Goal: Transaction & Acquisition: Purchase product/service

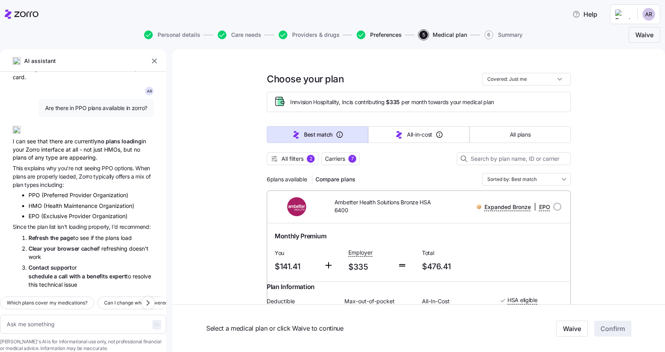
click at [385, 33] on span "Preferences" at bounding box center [386, 35] width 32 height 6
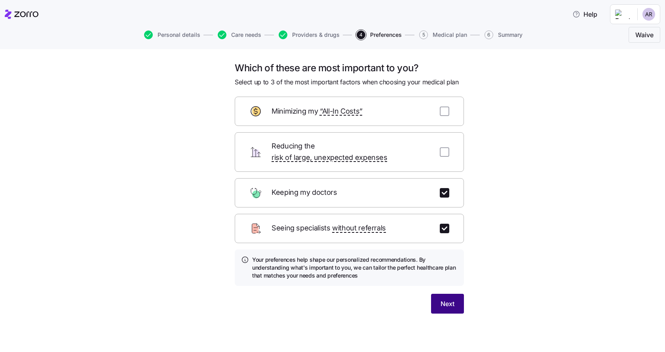
click at [445, 299] on span "Next" at bounding box center [448, 304] width 14 height 10
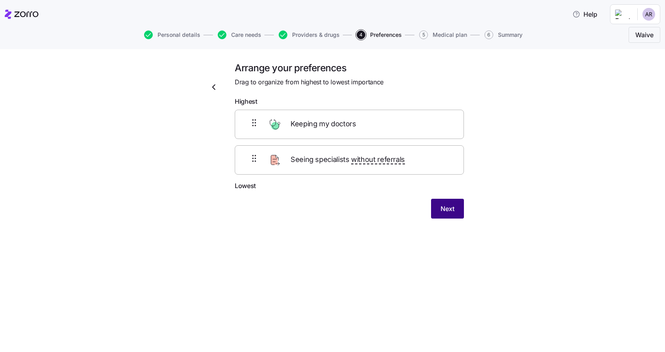
click at [449, 205] on span "Next" at bounding box center [448, 209] width 14 height 10
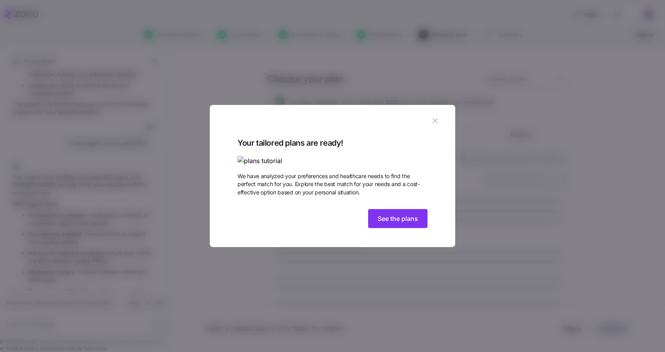
scroll to position [2386, 0]
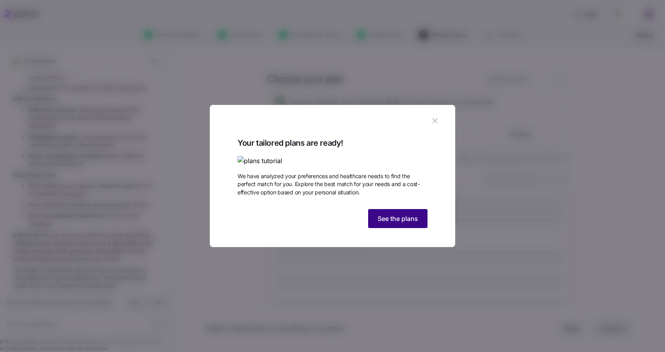
click at [390, 223] on span "See the plans" at bounding box center [398, 219] width 40 height 10
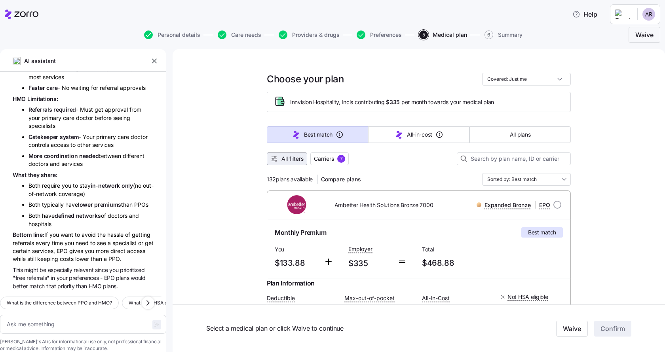
click at [282, 162] on span "All filters" at bounding box center [293, 159] width 22 height 8
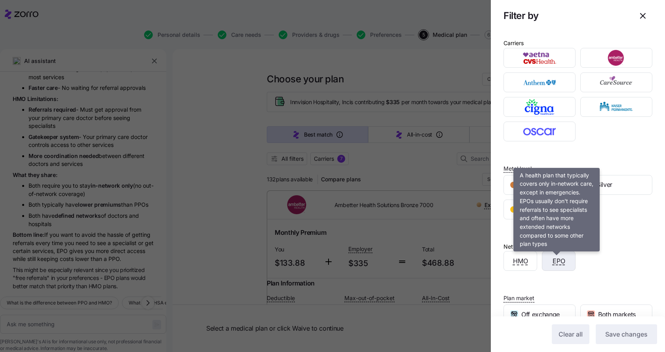
click at [561, 261] on span "EPO" at bounding box center [559, 261] width 13 height 10
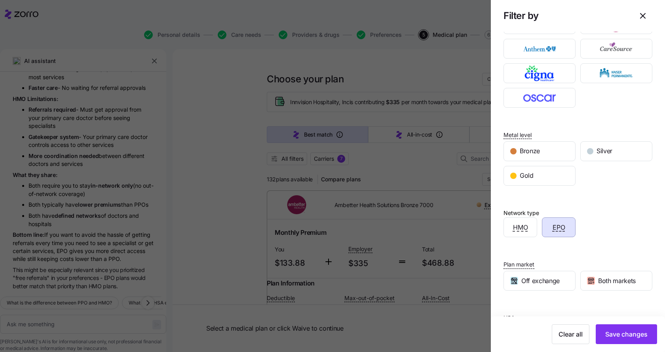
scroll to position [74, 0]
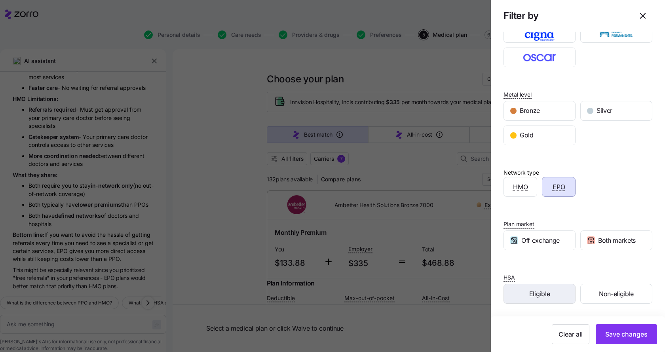
click at [537, 298] on span "Eligible" at bounding box center [539, 294] width 21 height 10
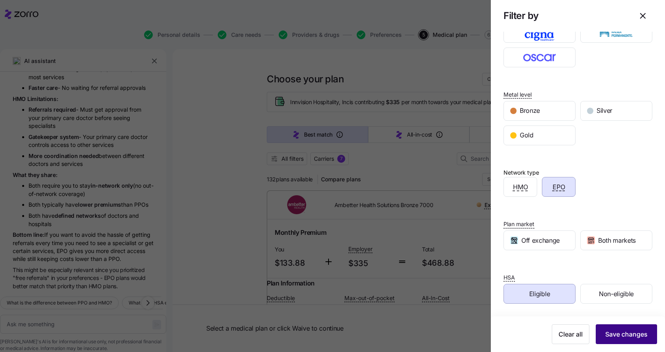
click at [624, 337] on span "Save changes" at bounding box center [626, 334] width 42 height 10
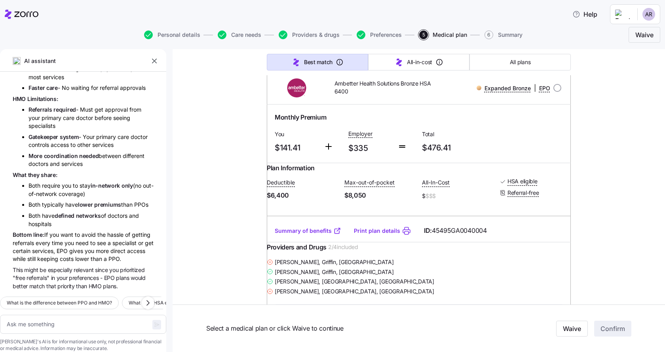
scroll to position [158, 0]
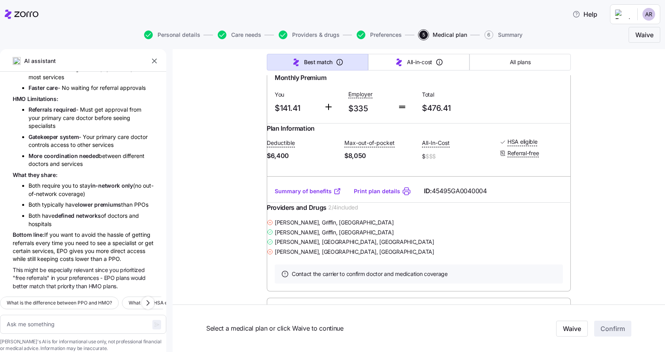
click at [300, 195] on link "Summary of benefits" at bounding box center [308, 191] width 67 height 8
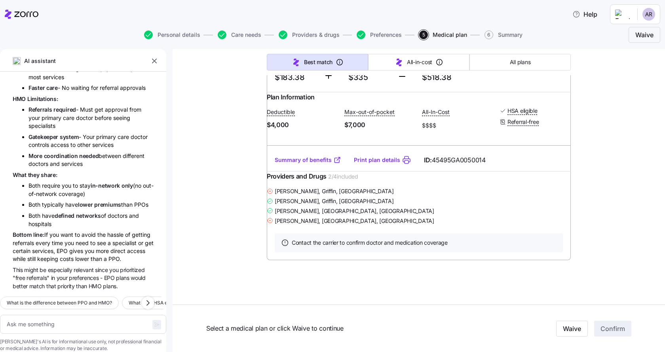
scroll to position [1661, 0]
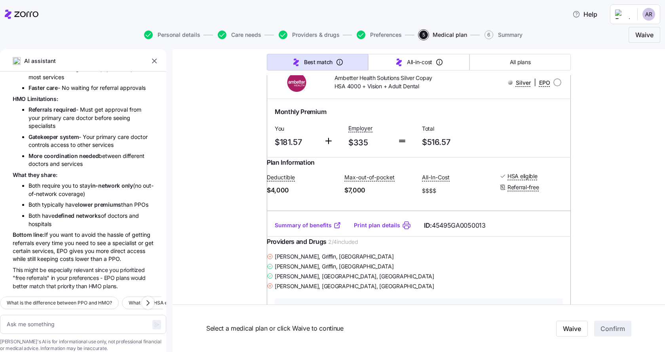
type textarea "x"
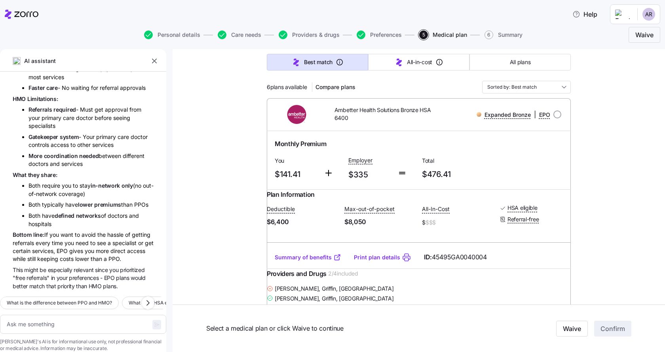
scroll to position [79, 0]
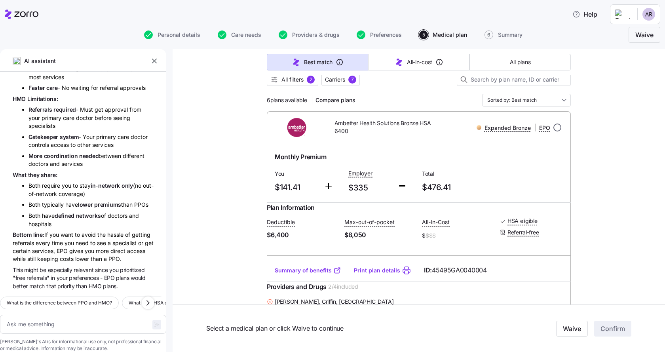
click at [556, 129] on input "radio" at bounding box center [558, 128] width 8 height 8
radio input "true"
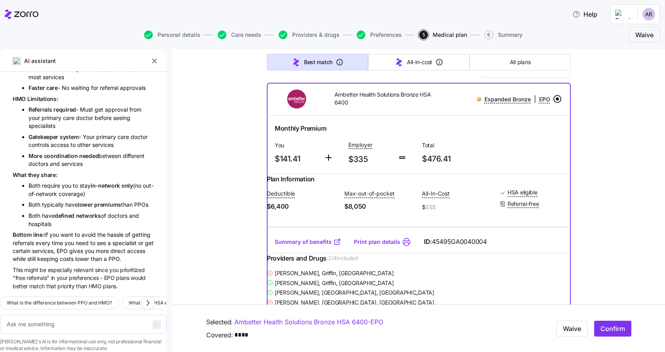
scroll to position [119, 0]
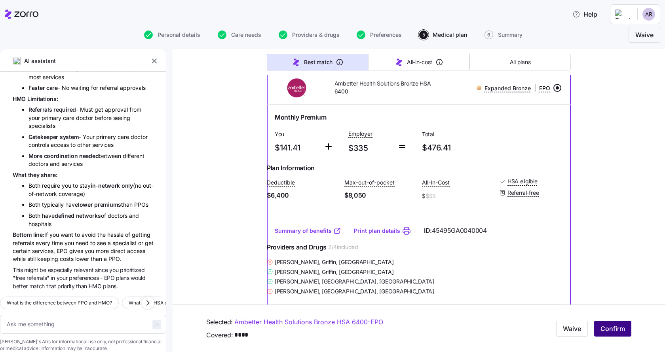
click at [609, 324] on span "Confirm" at bounding box center [613, 329] width 25 height 10
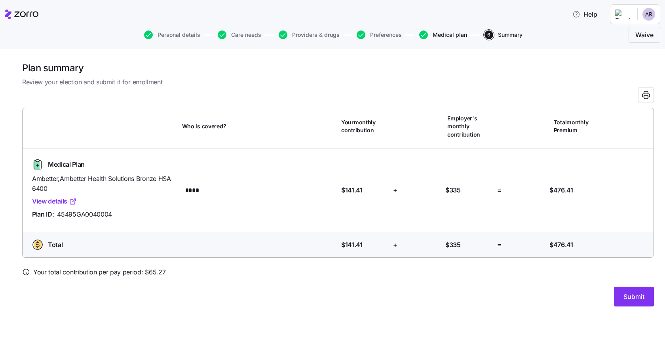
click at [456, 35] on span "Medical plan" at bounding box center [450, 35] width 34 height 6
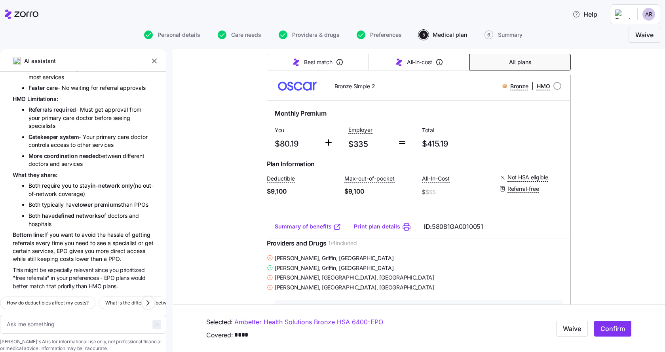
scroll to position [2347, 0]
click at [151, 298] on icon "button" at bounding box center [148, 303] width 10 height 10
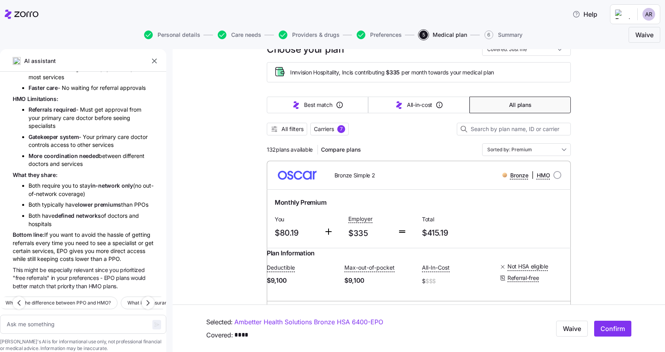
scroll to position [0, 0]
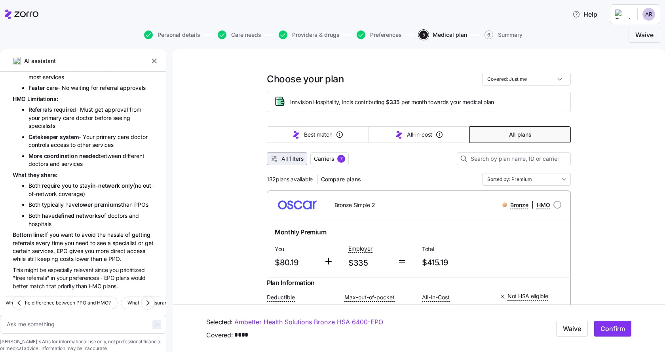
click at [274, 158] on icon "button" at bounding box center [274, 159] width 8 height 8
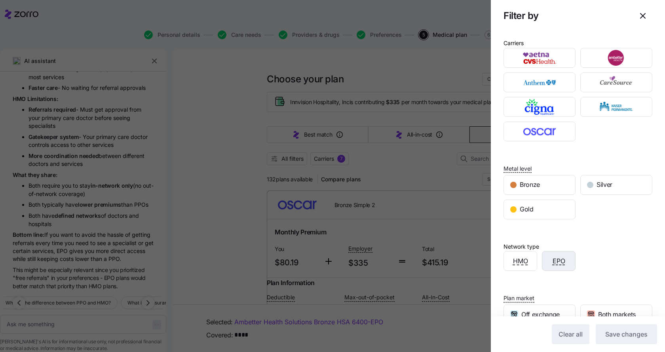
click at [560, 263] on span "EPO" at bounding box center [559, 261] width 13 height 10
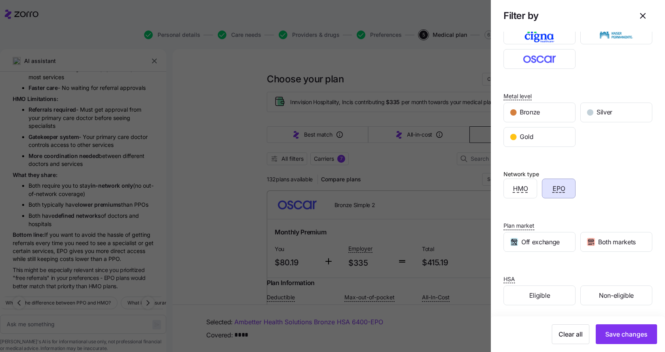
scroll to position [74, 0]
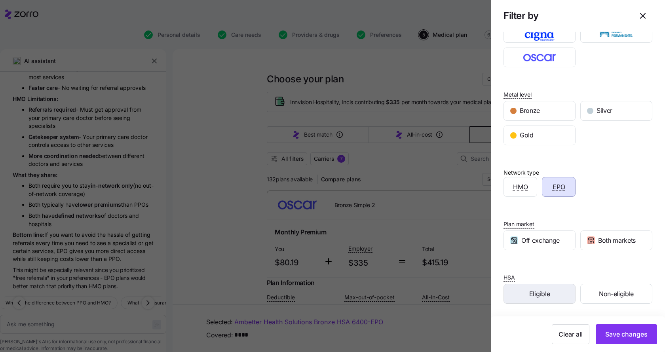
click at [536, 297] on span "Eligible" at bounding box center [539, 294] width 21 height 10
click at [605, 336] on span "Save changes" at bounding box center [626, 334] width 42 height 10
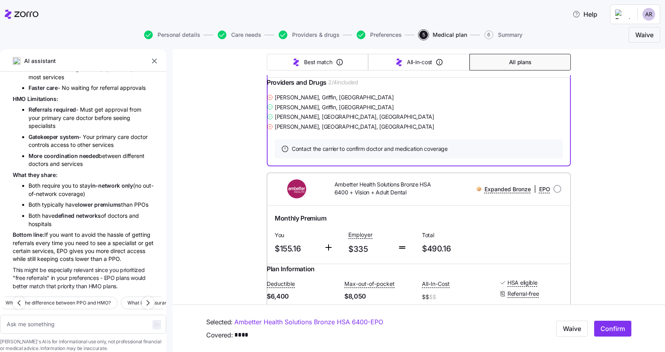
scroll to position [158, 0]
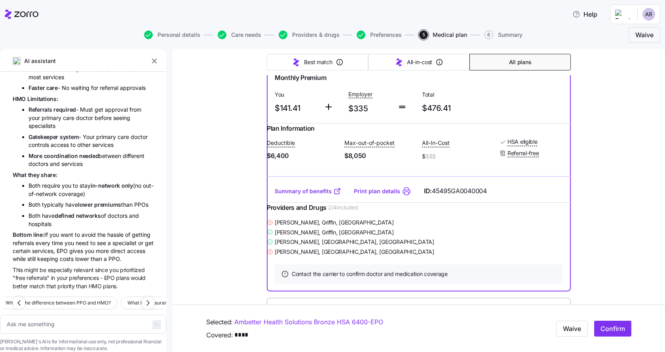
click at [371, 195] on link "Print plan details" at bounding box center [377, 191] width 46 height 8
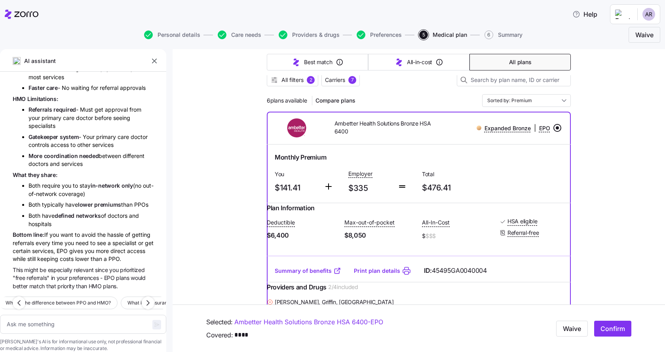
scroll to position [119, 0]
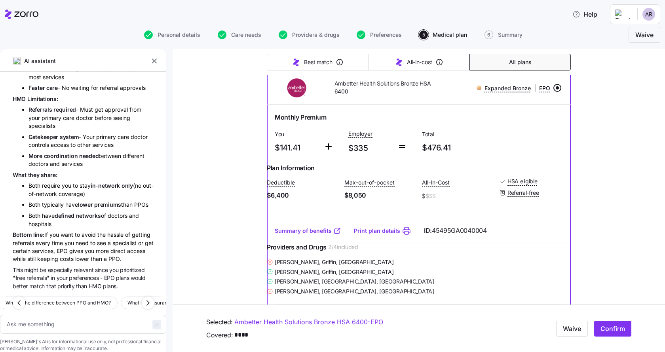
click at [301, 235] on link "Summary of benefits" at bounding box center [308, 231] width 67 height 8
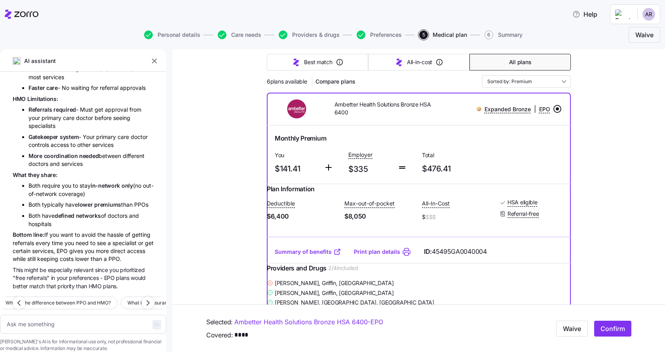
scroll to position [79, 0]
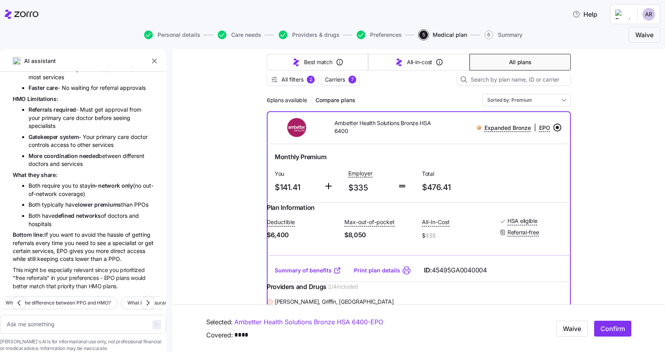
click at [554, 127] on input "radio" at bounding box center [558, 128] width 8 height 8
click at [610, 330] on span "Confirm" at bounding box center [613, 329] width 25 height 10
type textarea "x"
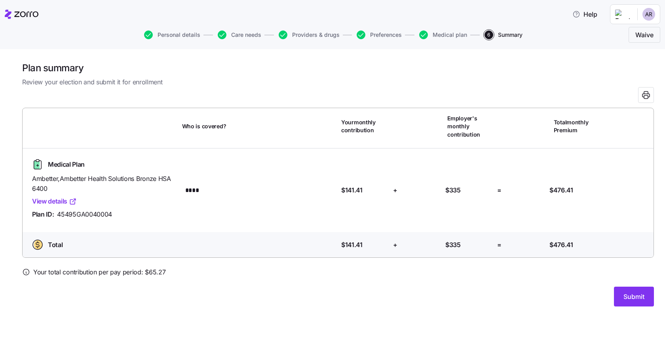
click at [633, 299] on span "Submit" at bounding box center [634, 297] width 21 height 10
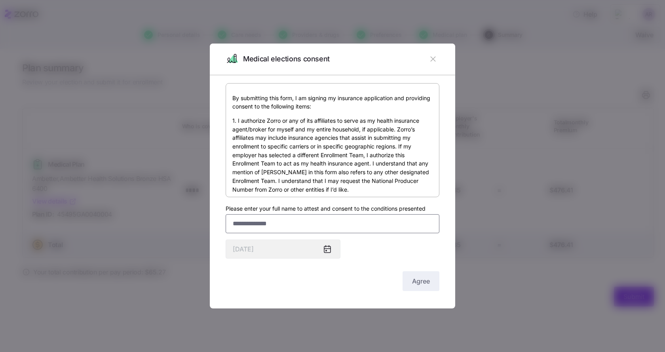
click at [280, 223] on input "Please enter your full name to attest and consent to the conditions presented" at bounding box center [333, 223] width 214 height 19
type input "**********"
click at [359, 251] on div "**********" at bounding box center [333, 188] width 214 height 210
click at [329, 250] on icon at bounding box center [327, 249] width 6 height 6
click at [367, 249] on div "**********" at bounding box center [333, 188] width 214 height 210
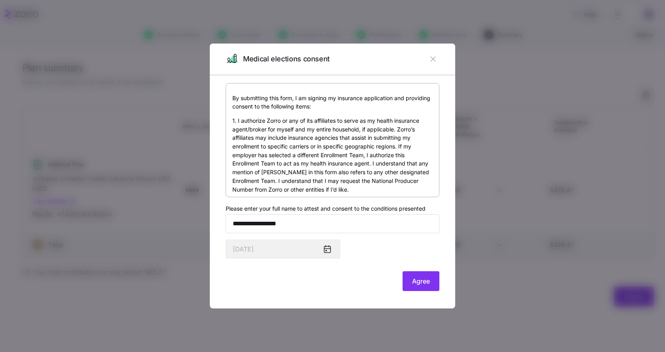
click at [411, 284] on button "Agree" at bounding box center [421, 281] width 37 height 20
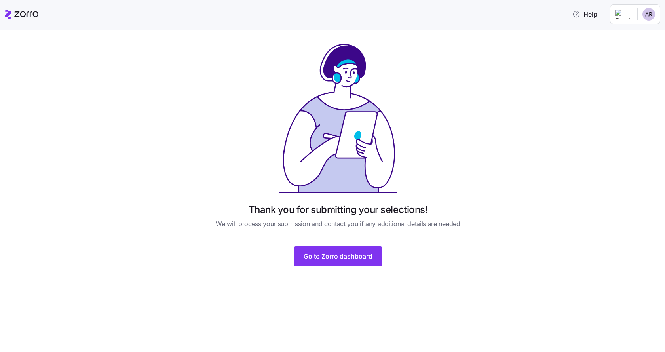
click at [360, 263] on button "Go to Zorro dashboard" at bounding box center [338, 256] width 88 height 20
